Goal: Task Accomplishment & Management: Complete application form

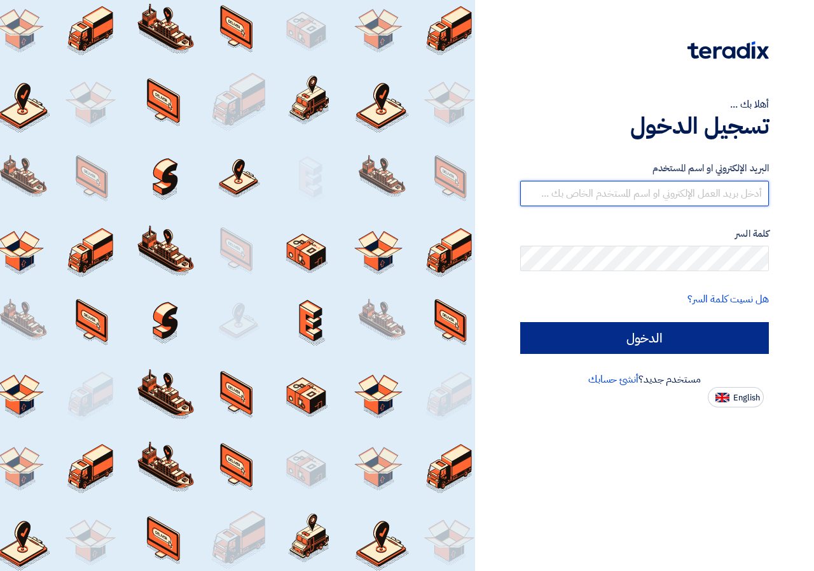
type input "engazcompane2024@gmail.com"
click at [671, 343] on input "الدخول" at bounding box center [644, 338] width 249 height 32
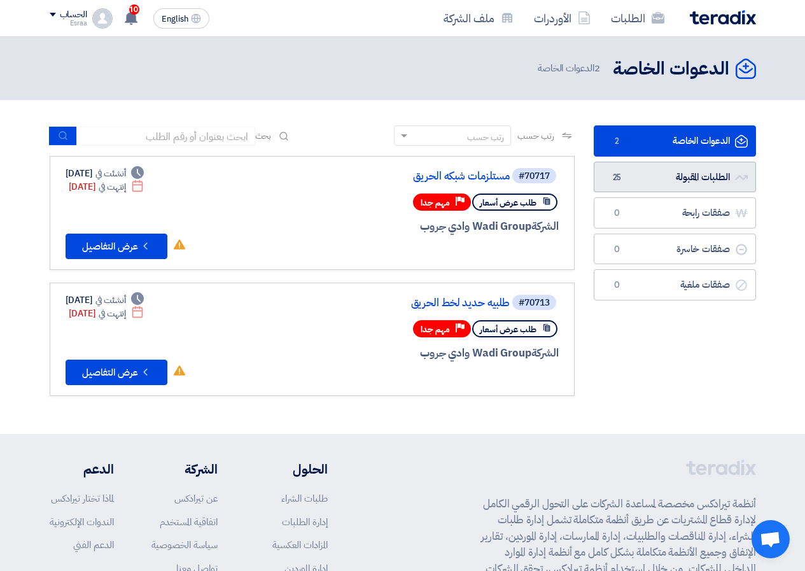
click at [650, 179] on link "الطلبات المقبولة الطلبات المقبولة 25" at bounding box center [675, 177] width 162 height 31
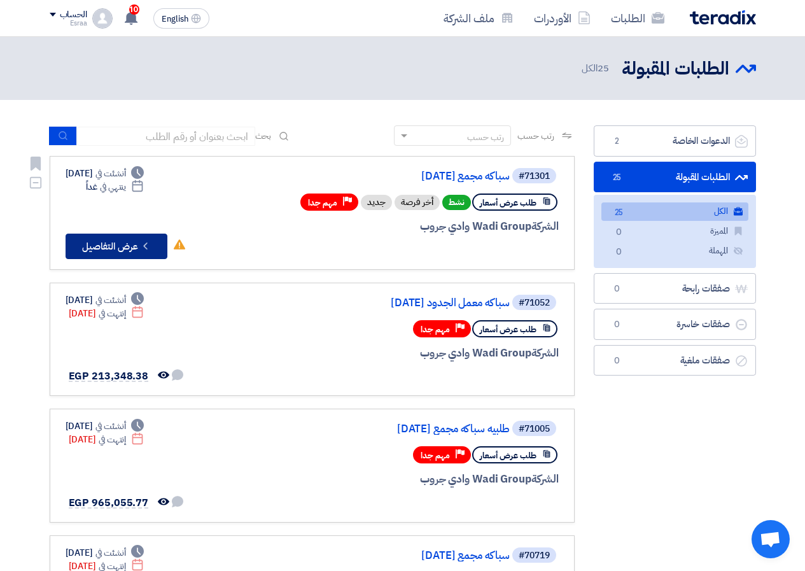
click at [104, 247] on button "Check details عرض التفاصيل" at bounding box center [117, 245] width 102 height 25
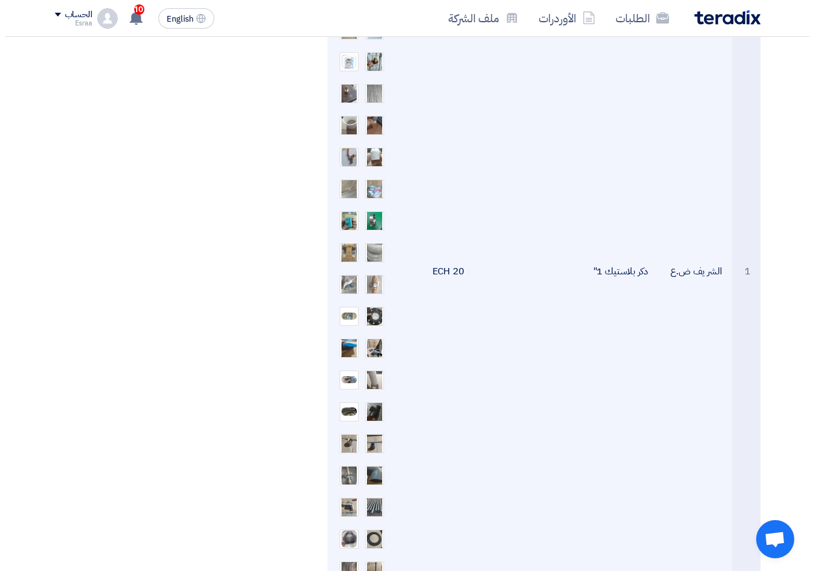
scroll to position [573, 0]
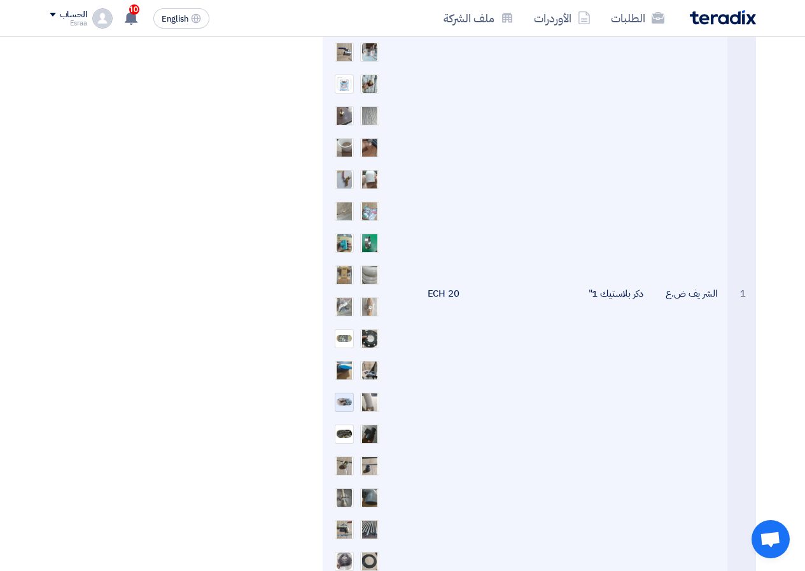
click at [338, 407] on div at bounding box center [344, 402] width 19 height 19
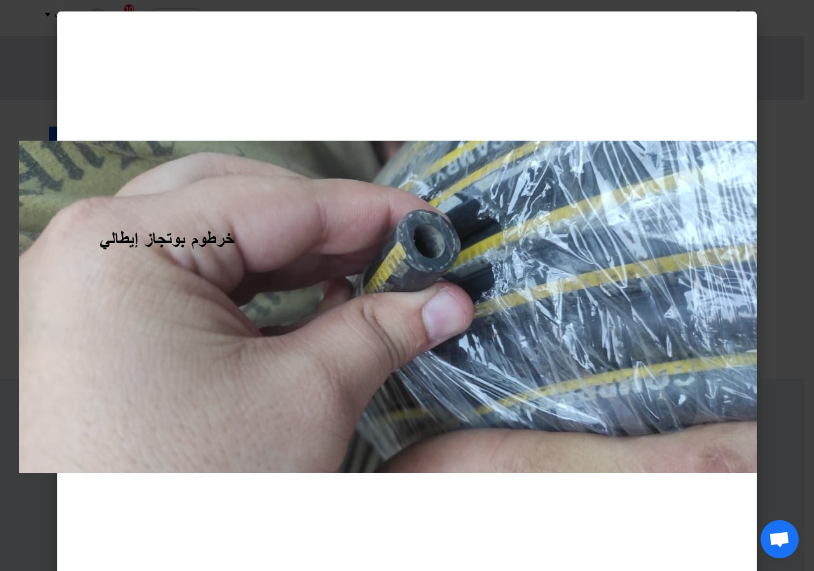
click at [780, 336] on modal-container at bounding box center [407, 285] width 814 height 571
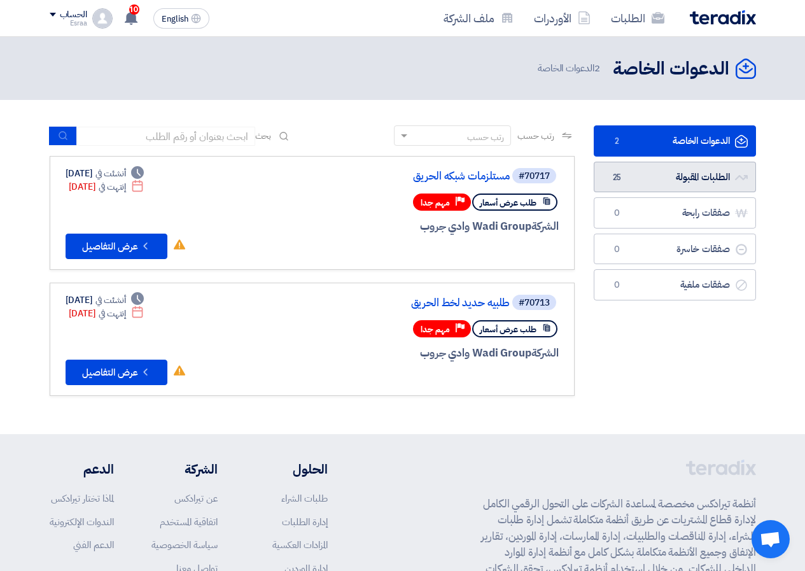
click at [698, 184] on link "الطلبات المقبولة الطلبات المقبولة 25" at bounding box center [675, 177] width 162 height 31
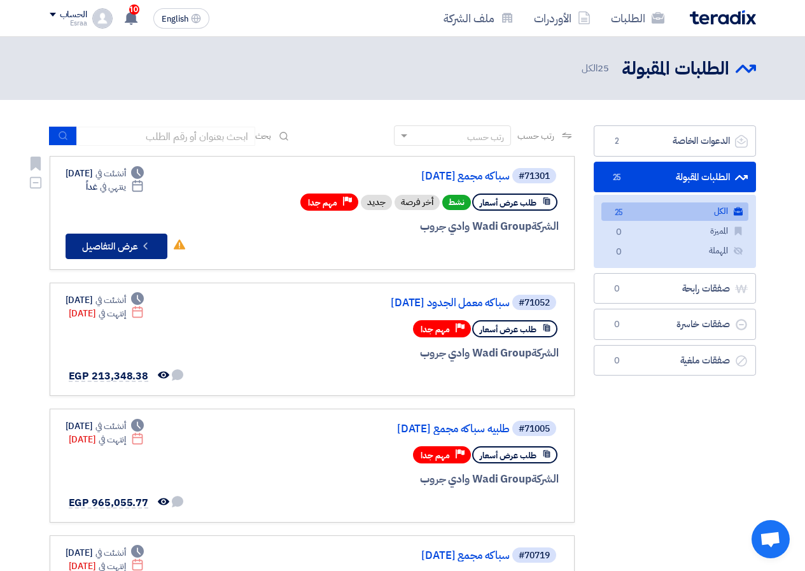
click at [152, 251] on button "Check details عرض التفاصيل" at bounding box center [117, 245] width 102 height 25
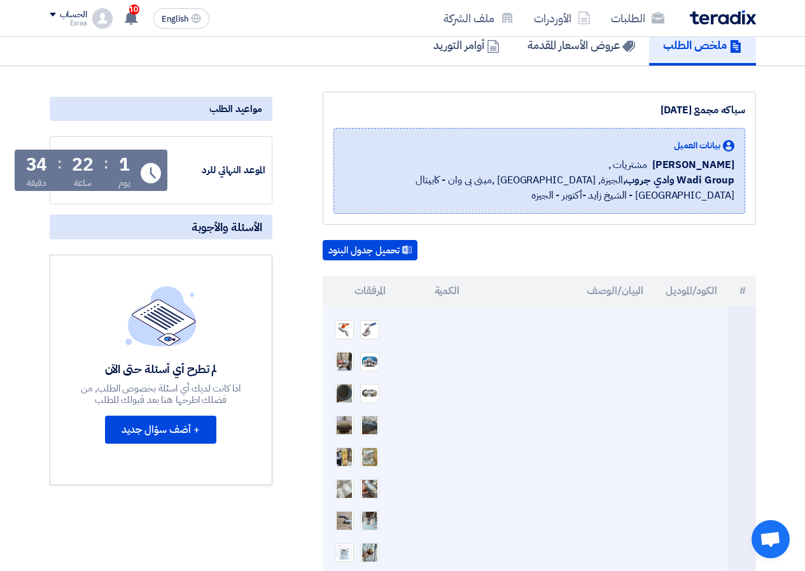
scroll to position [127, 0]
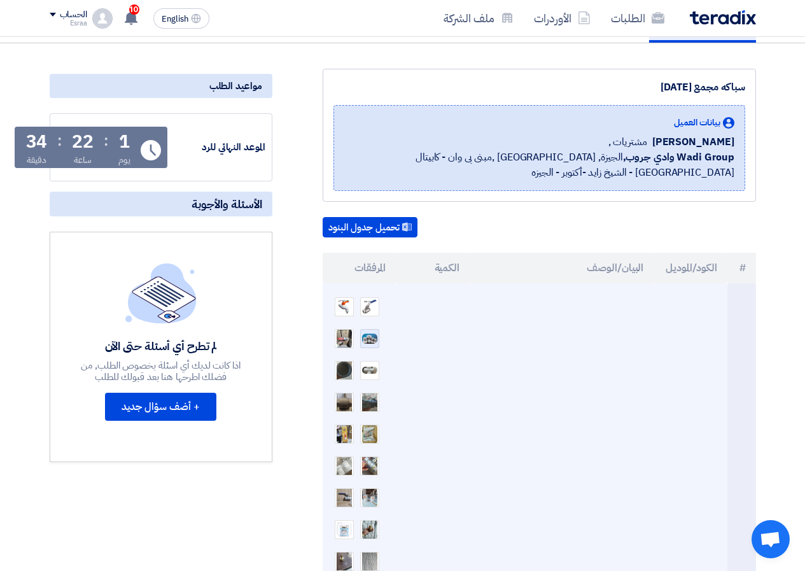
click at [360, 334] on div at bounding box center [369, 338] width 19 height 19
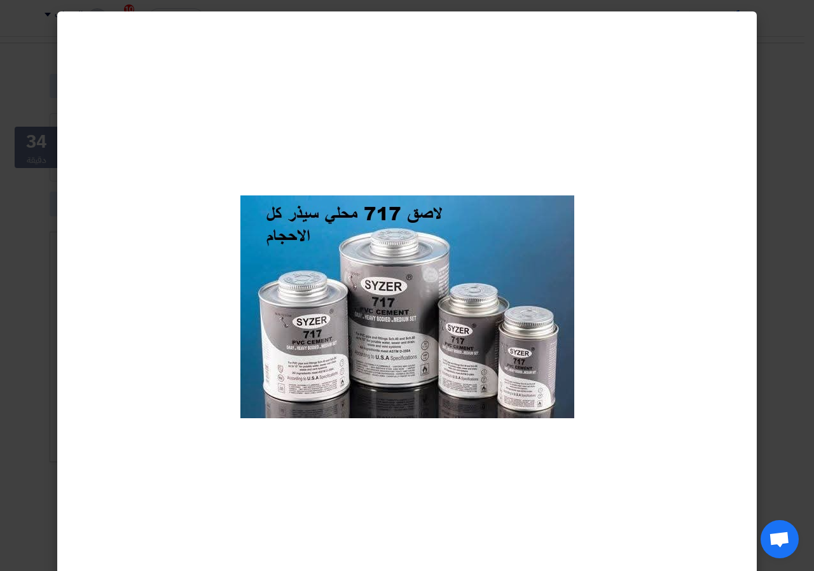
click at [786, 205] on modal-container at bounding box center [407, 285] width 814 height 571
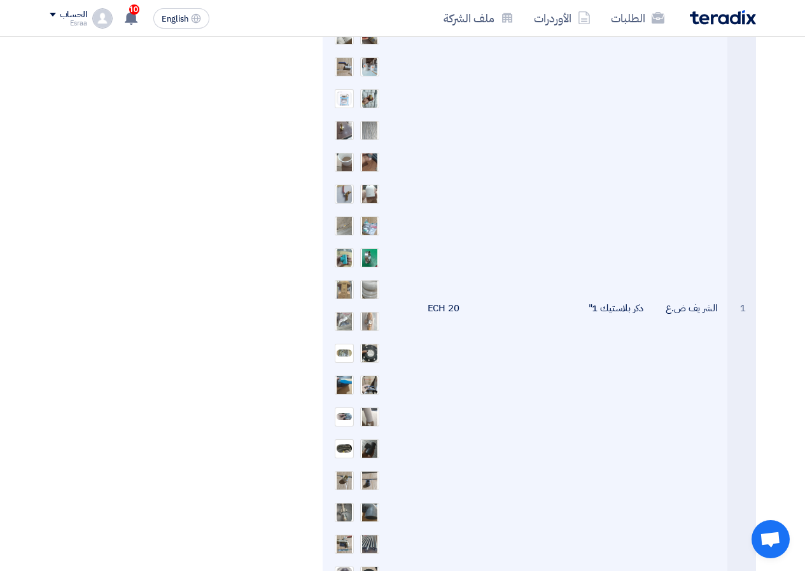
scroll to position [573, 0]
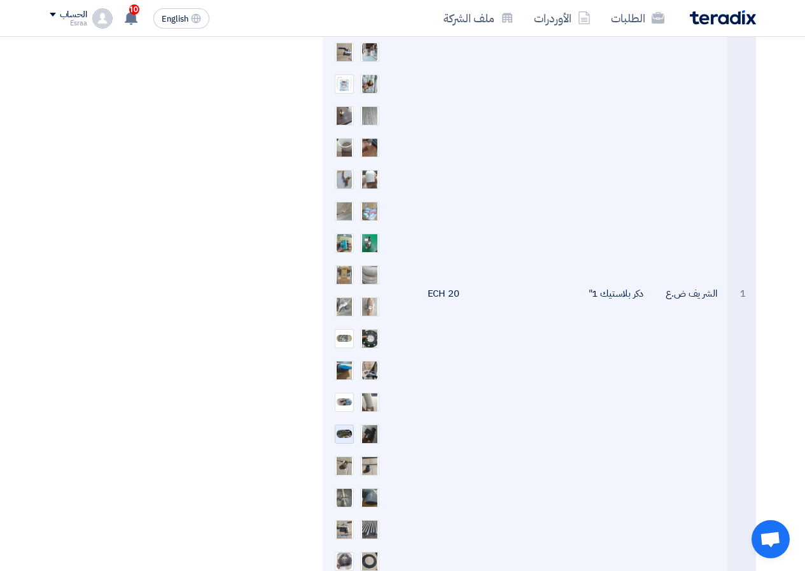
click at [337, 432] on img at bounding box center [344, 433] width 18 height 11
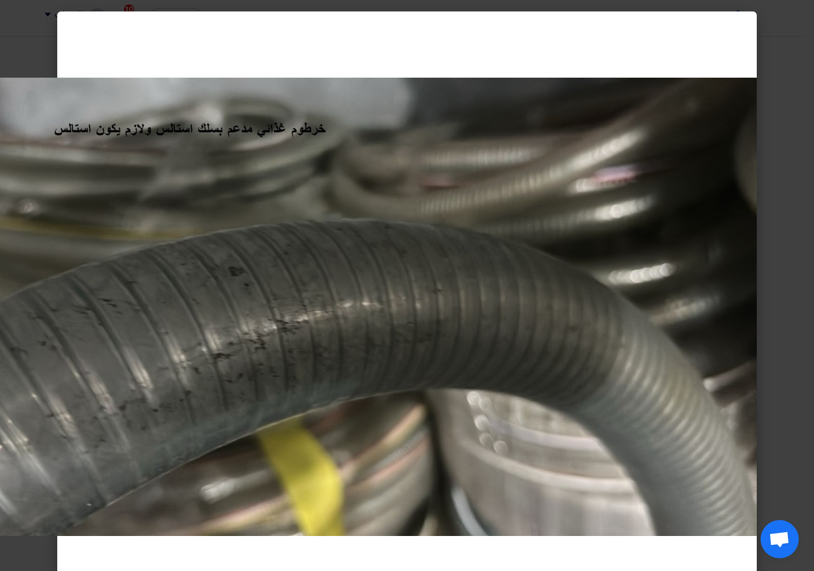
click at [814, 242] on modal-container at bounding box center [407, 285] width 814 height 571
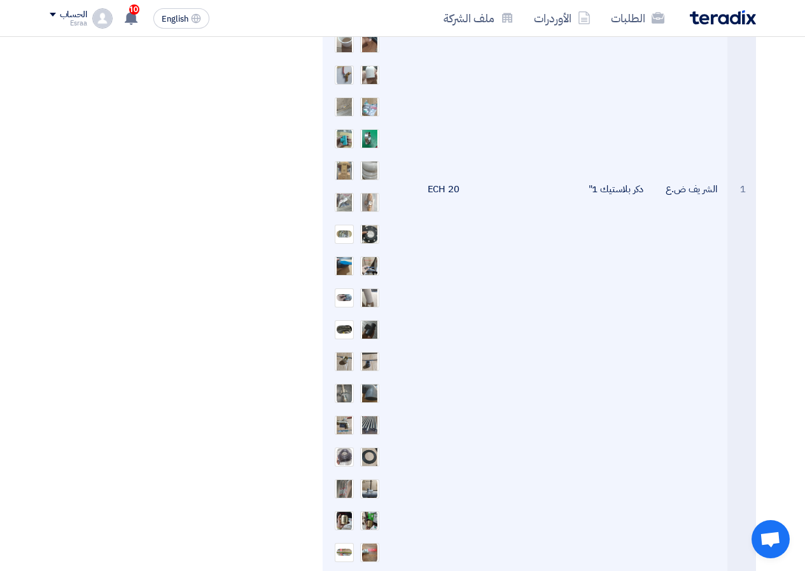
scroll to position [700, 0]
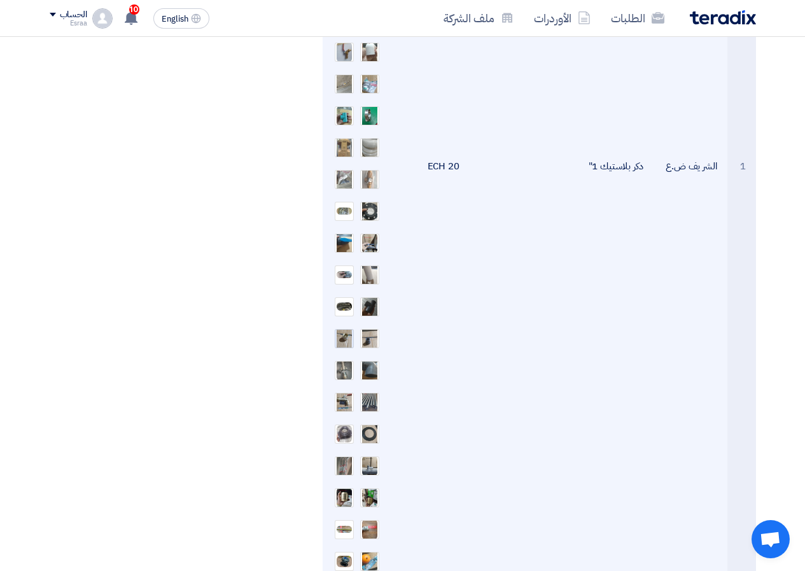
click at [342, 338] on img at bounding box center [344, 338] width 18 height 36
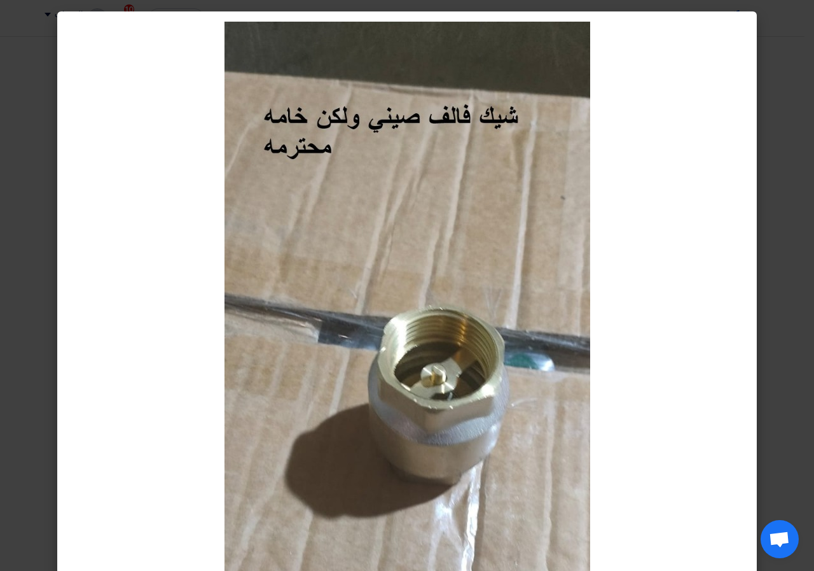
click at [814, 354] on modal-container at bounding box center [407, 285] width 814 height 571
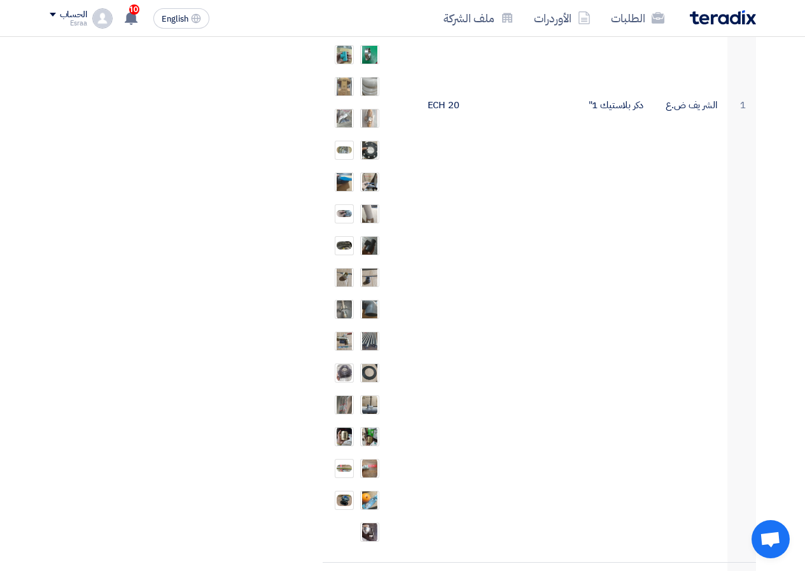
scroll to position [827, 0]
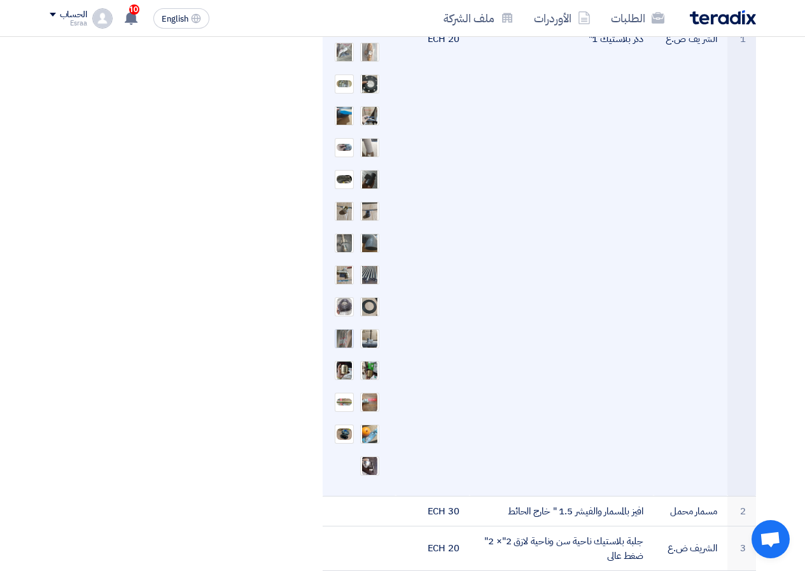
click at [338, 338] on img at bounding box center [344, 338] width 18 height 36
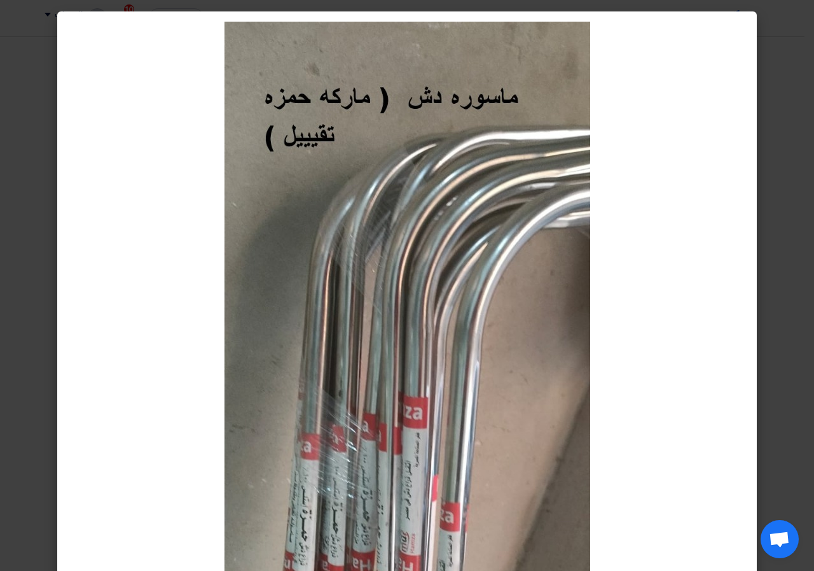
click at [798, 236] on modal-container at bounding box center [407, 285] width 814 height 571
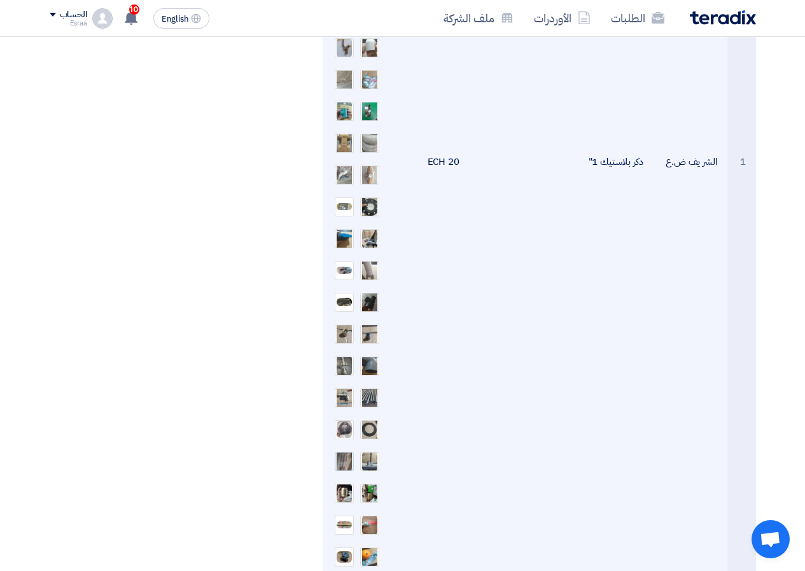
scroll to position [700, 0]
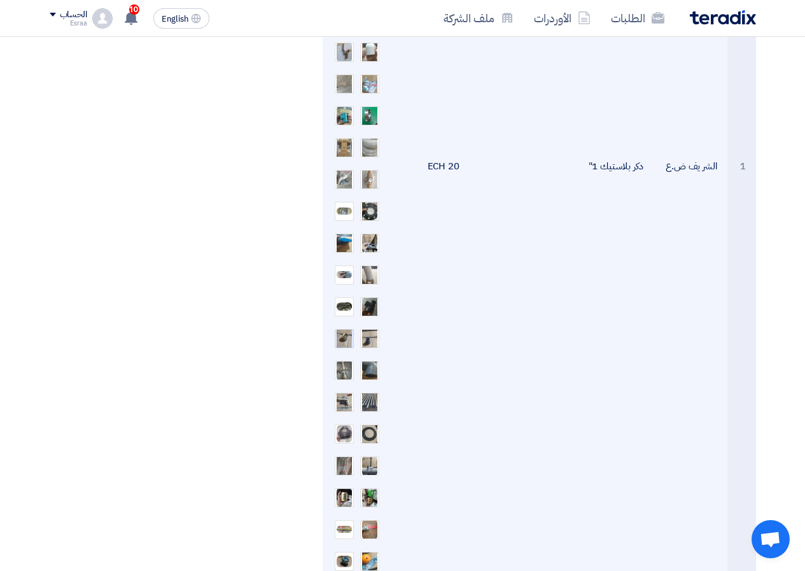
click at [341, 345] on img at bounding box center [344, 338] width 18 height 36
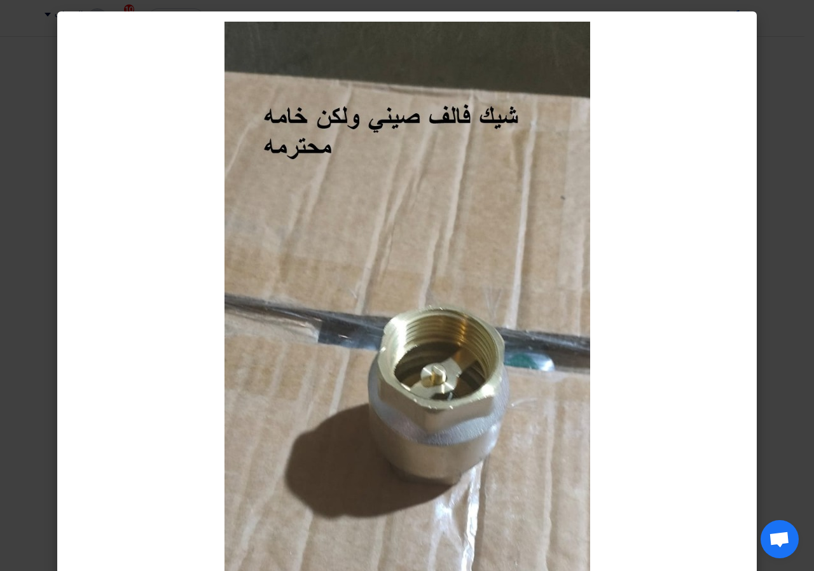
click at [809, 280] on modal-container at bounding box center [407, 285] width 814 height 571
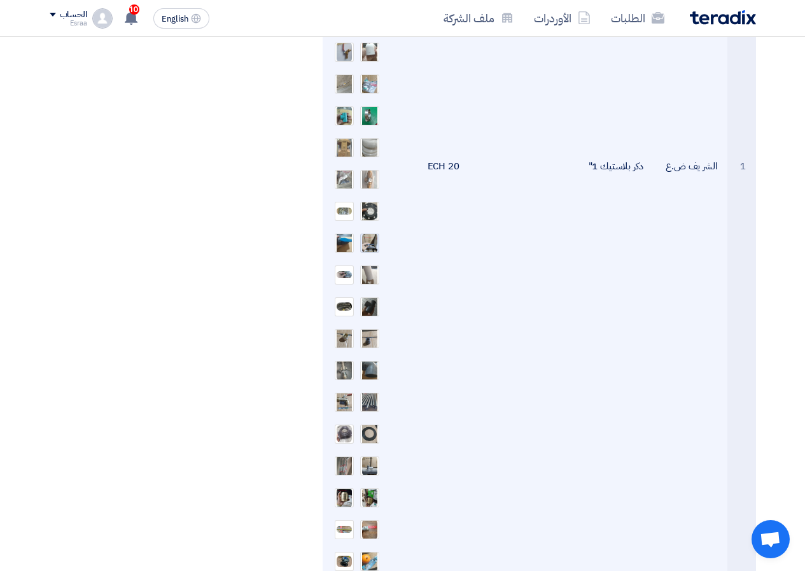
click at [377, 244] on img at bounding box center [370, 243] width 18 height 23
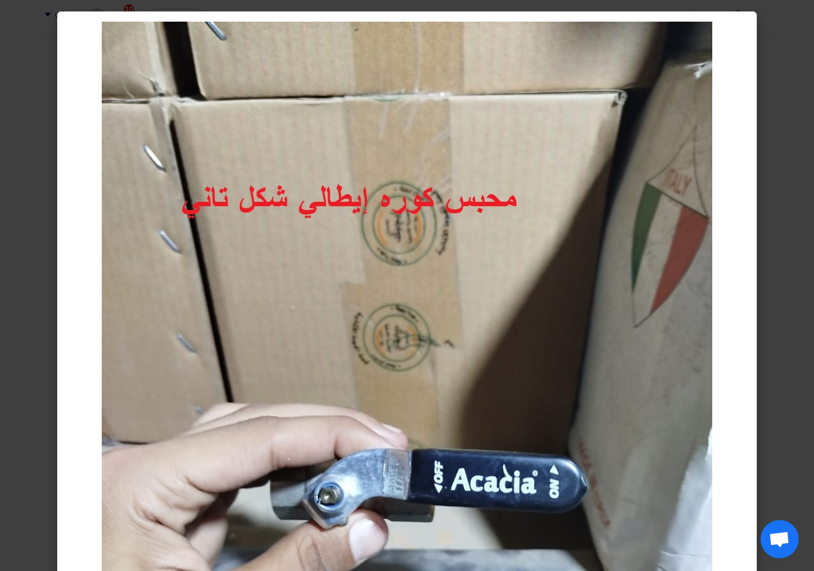
click at [814, 238] on modal-container at bounding box center [407, 285] width 814 height 571
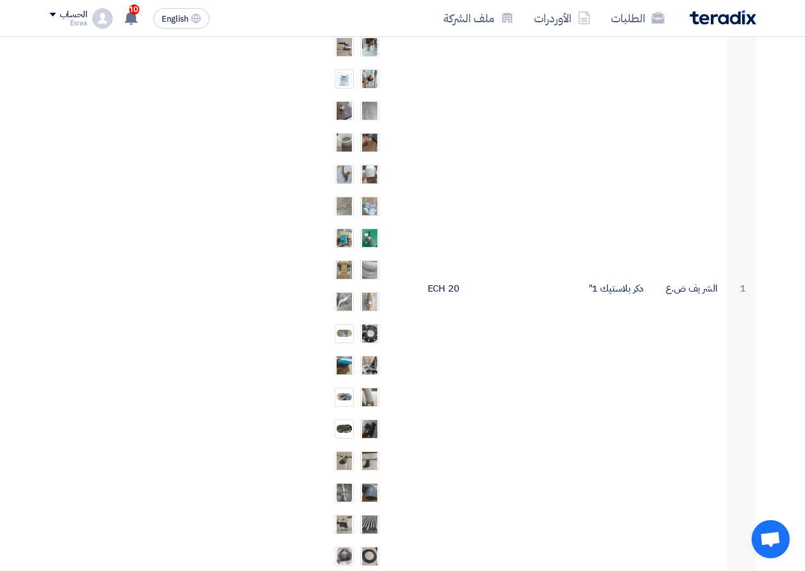
scroll to position [573, 0]
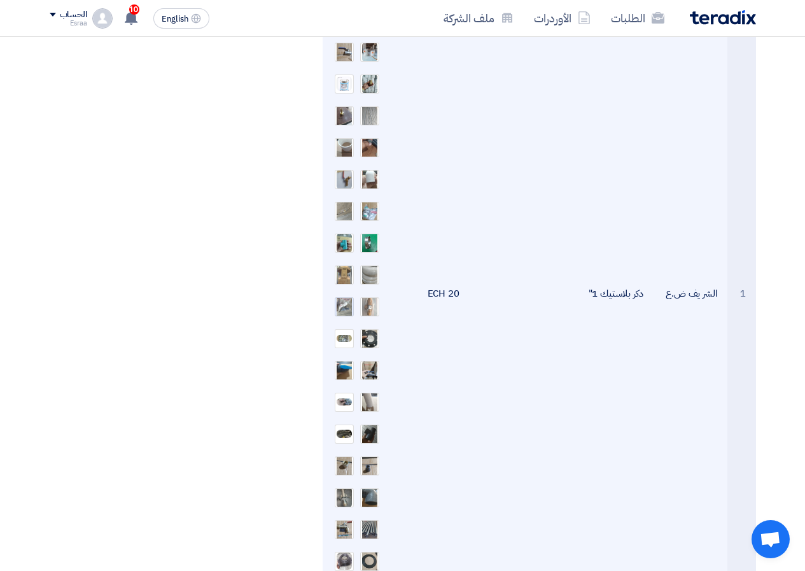
click at [352, 303] on img at bounding box center [344, 306] width 18 height 36
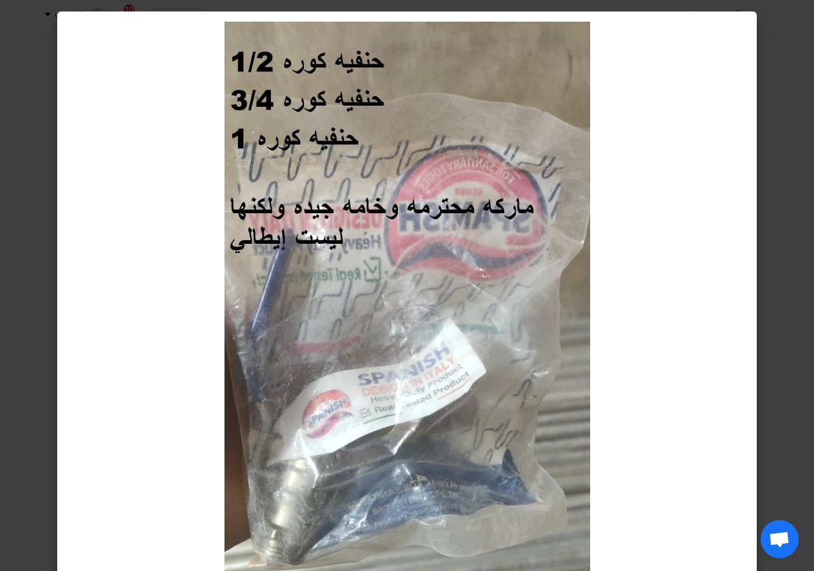
click at [767, 171] on modal-container at bounding box center [407, 285] width 814 height 571
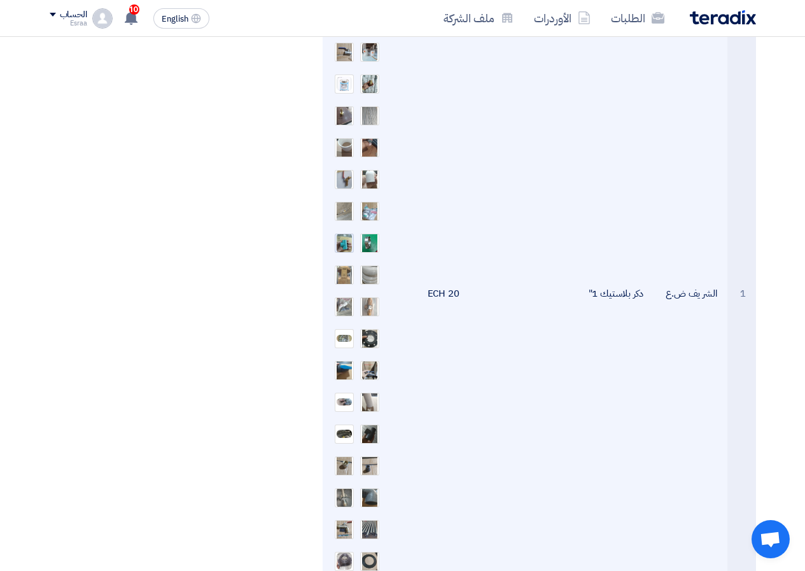
click at [345, 239] on img at bounding box center [344, 243] width 18 height 23
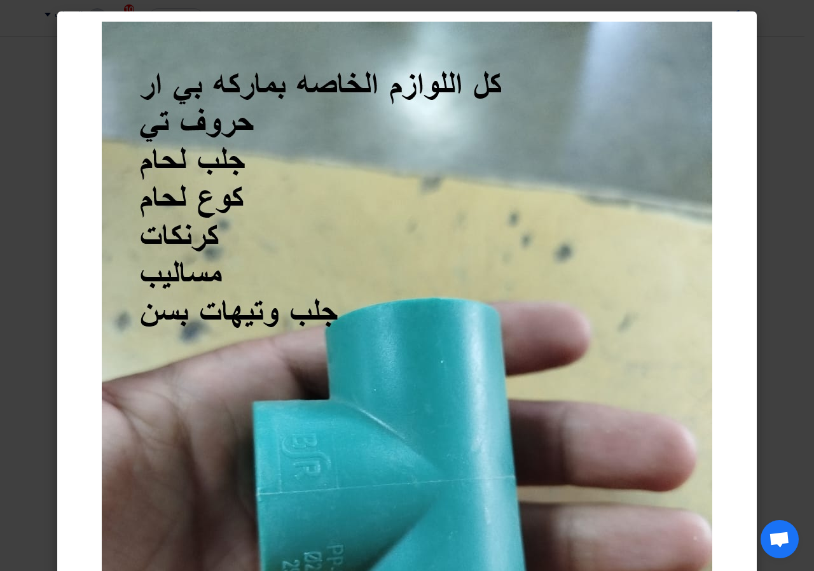
click at [796, 290] on modal-container at bounding box center [407, 285] width 814 height 571
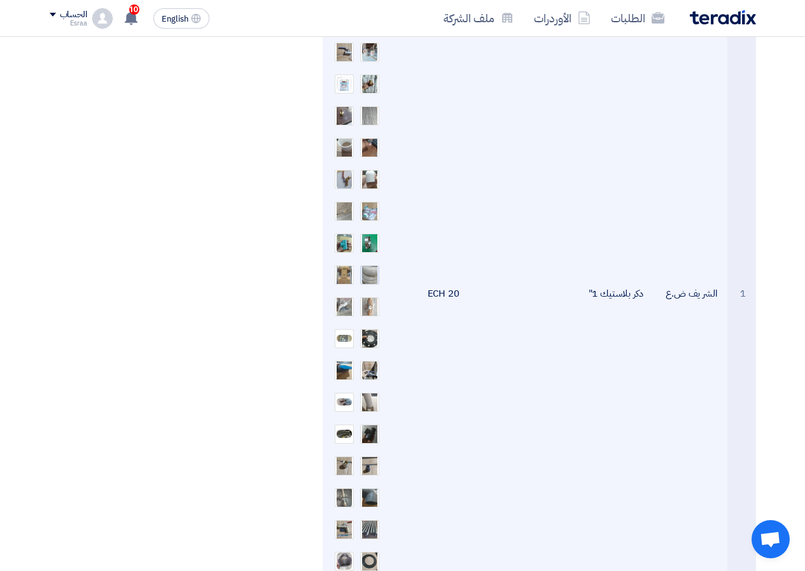
click at [369, 272] on img at bounding box center [370, 274] width 18 height 36
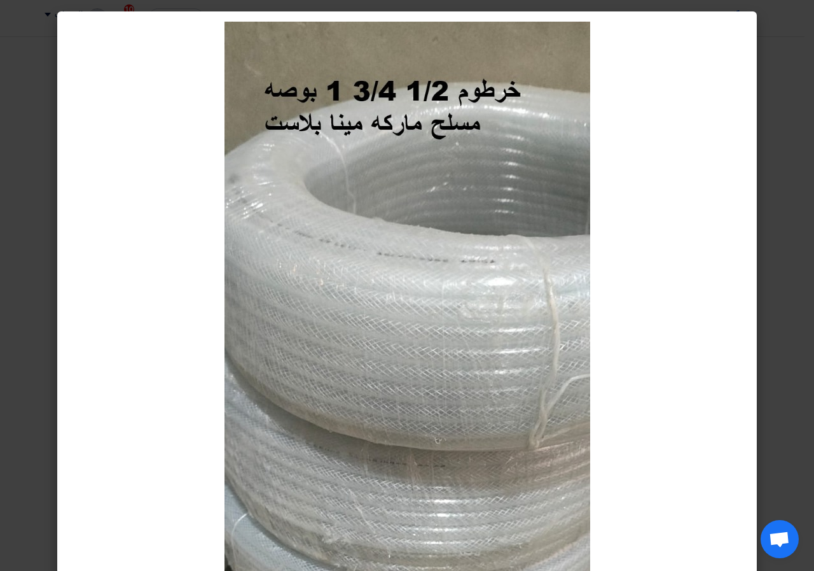
click at [788, 257] on modal-container at bounding box center [407, 285] width 814 height 571
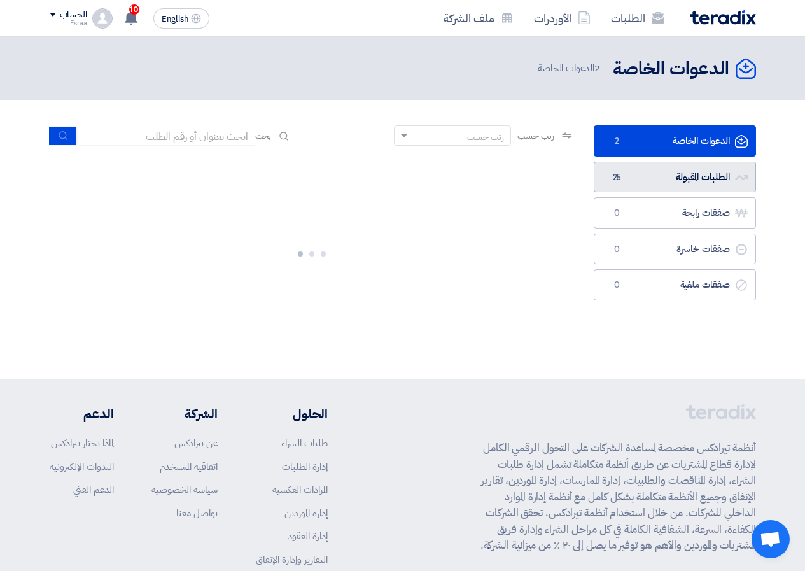
click at [667, 185] on link "الطلبات المقبولة الطلبات المقبولة 25" at bounding box center [675, 177] width 162 height 31
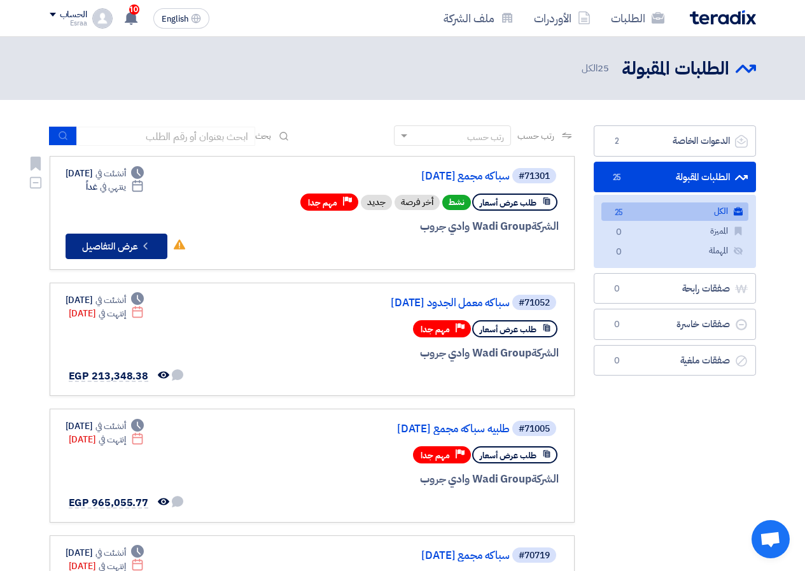
click at [139, 240] on button "Check details عرض التفاصيل" at bounding box center [117, 245] width 102 height 25
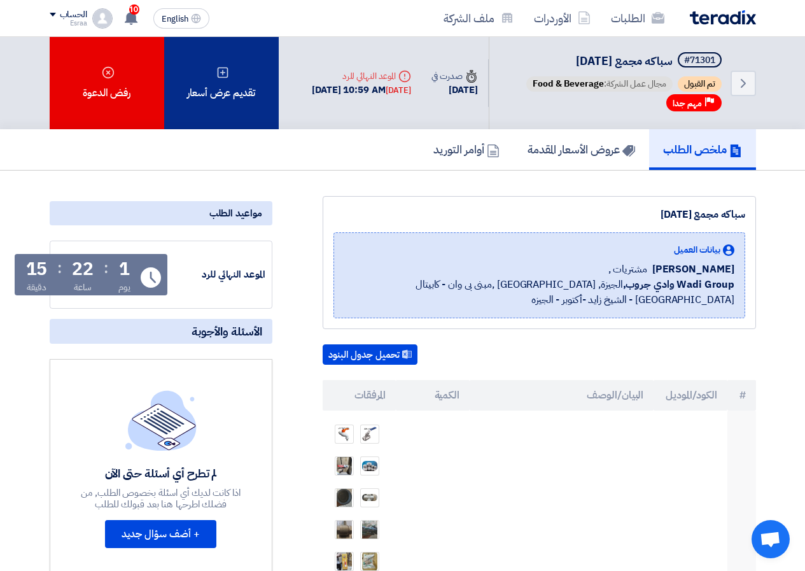
click at [221, 89] on div "تقديم عرض أسعار" at bounding box center [221, 83] width 115 height 92
